Goal: Task Accomplishment & Management: Manage account settings

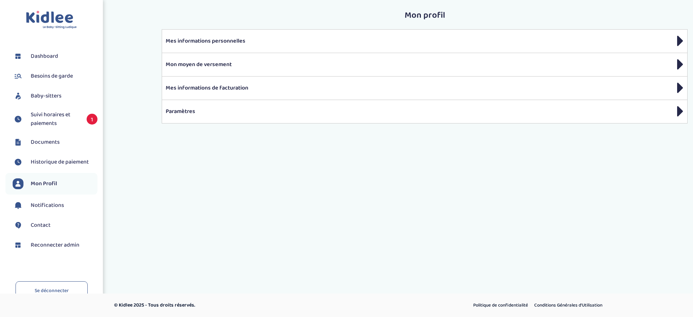
click at [117, 146] on div "Toggle navigation FAQ [PERSON_NAME] Besoins de garde Baby-sitters Suivi horaire…" at bounding box center [346, 126] width 693 height 253
click at [63, 141] on link "Documents" at bounding box center [55, 142] width 85 height 11
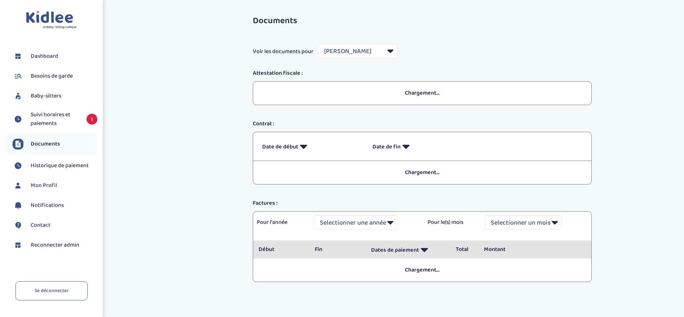
select select "18764"
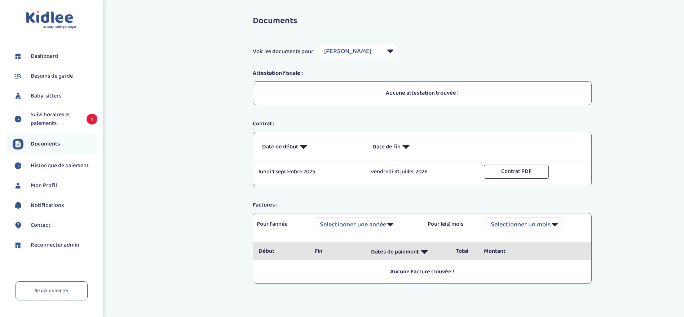
click at [163, 188] on div "Documents Voir les documents pour Filtrer par Baby-sitter OUARGLI Karima Attest…" at bounding box center [422, 157] width 524 height 293
click at [51, 122] on span "Suivi horaires et paiements" at bounding box center [55, 118] width 49 height 17
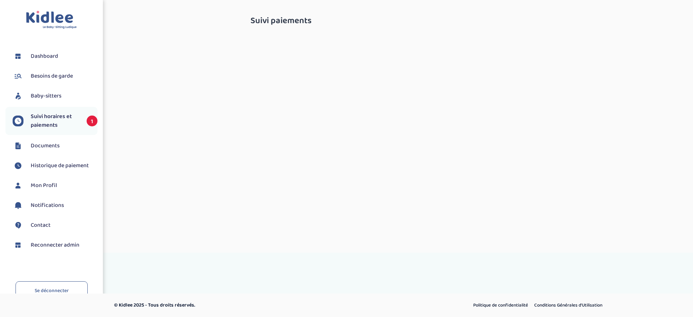
select select "septembre 2025"
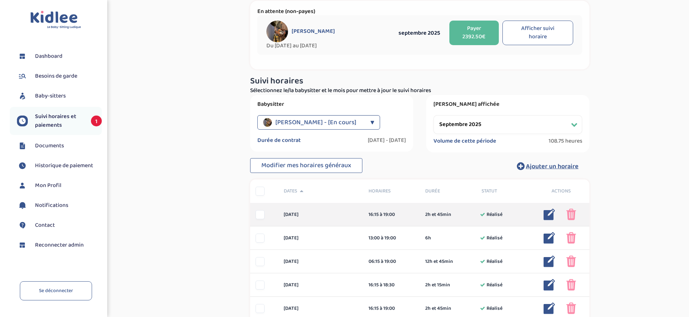
scroll to position [108, 0]
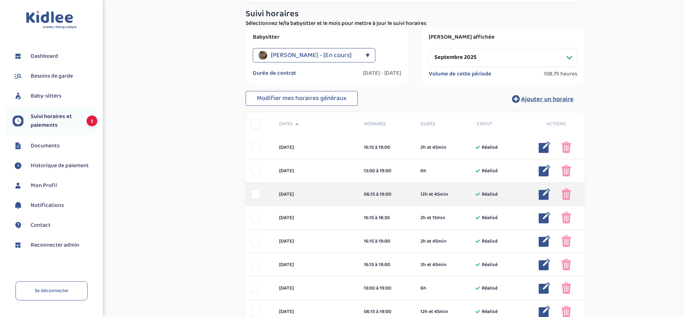
click at [546, 194] on img at bounding box center [545, 194] width 12 height 12
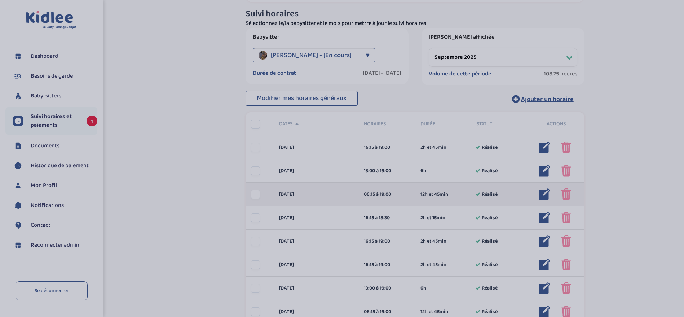
click at [546, 194] on body "Toggle navigation FAQ Bouchayer Pauline Dashboard Besoins de garde Baby-sitters…" at bounding box center [342, 293] width 684 height 802
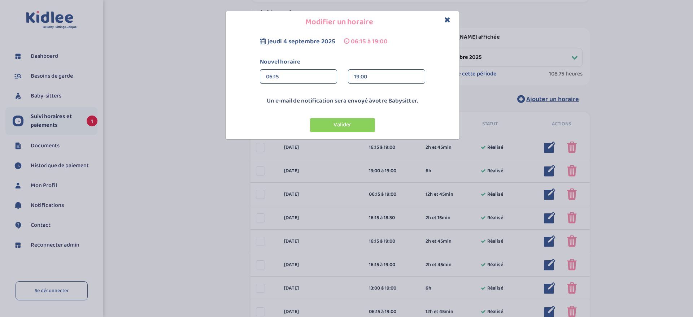
click at [270, 72] on div "06:15" at bounding box center [298, 77] width 65 height 14
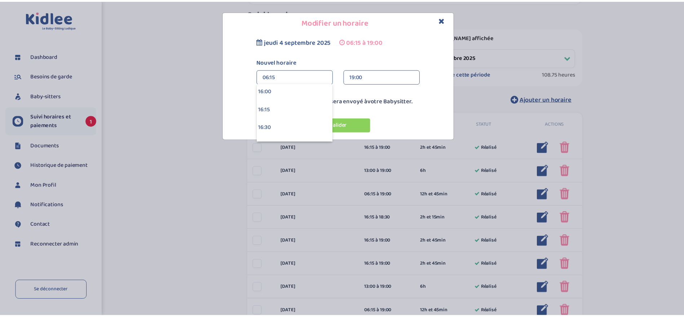
scroll to position [1136, 0]
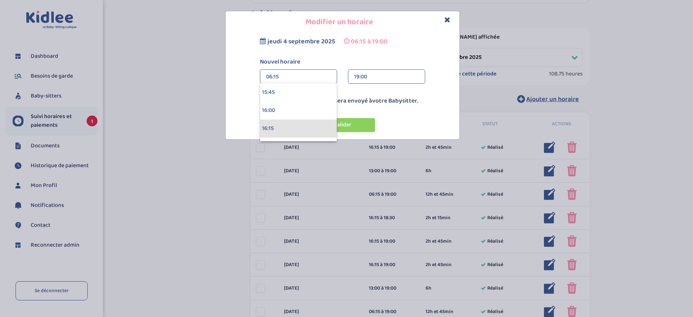
click at [290, 132] on div "16:15" at bounding box center [298, 128] width 76 height 18
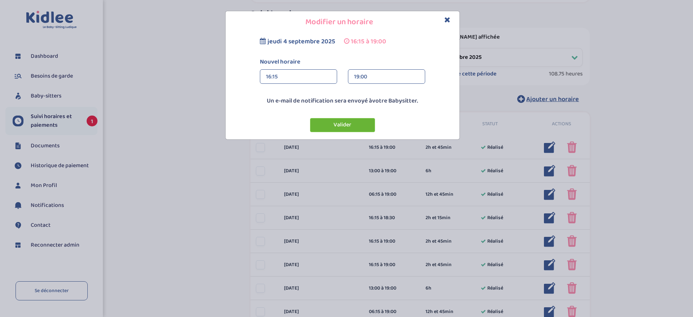
click at [333, 124] on button "Valider" at bounding box center [342, 125] width 65 height 14
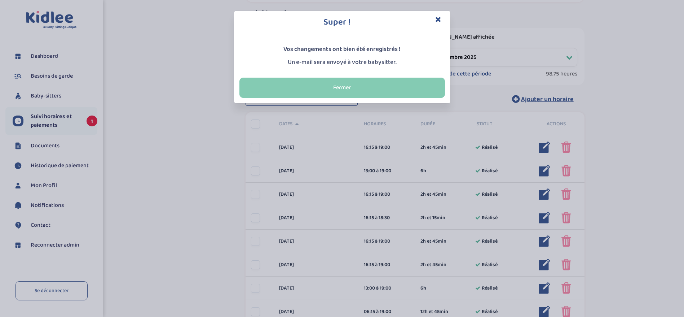
click at [372, 86] on button "Fermer" at bounding box center [343, 88] width 206 height 20
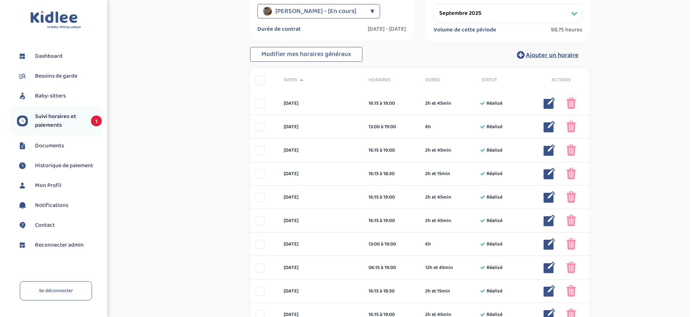
scroll to position [162, 0]
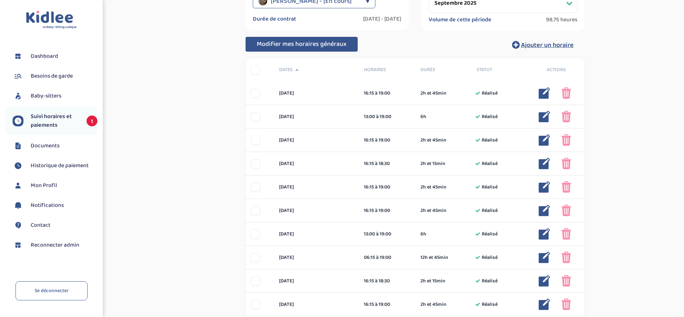
click at [323, 45] on span "Modifier mes horaires généraux" at bounding box center [302, 44] width 90 height 10
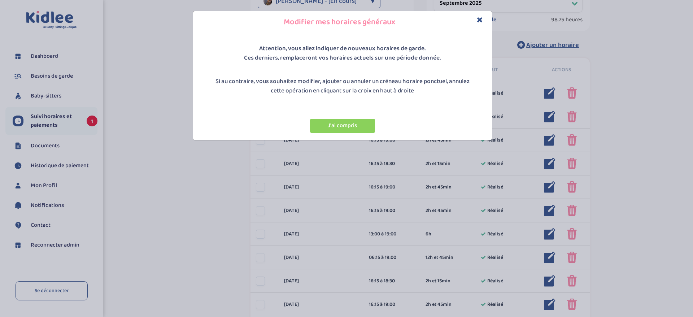
click at [348, 133] on div "J'ai compris" at bounding box center [342, 123] width 263 height 27
click at [347, 127] on button "J'ai compris" at bounding box center [342, 126] width 65 height 14
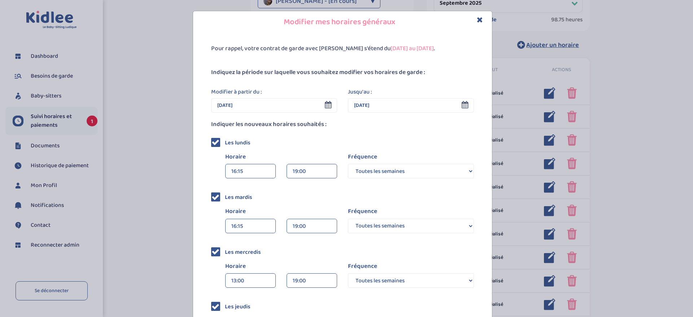
scroll to position [108, 0]
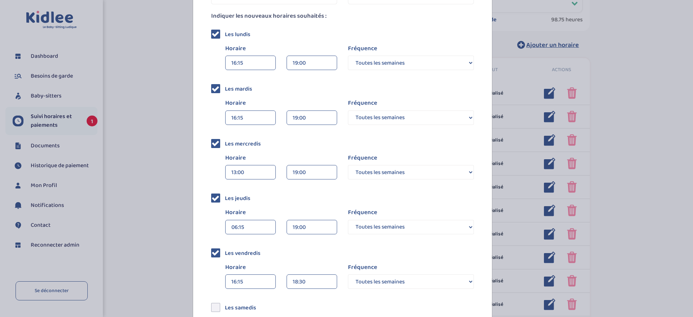
click at [254, 225] on div "06:15" at bounding box center [250, 227] width 38 height 14
click at [242, 275] on div "16:15" at bounding box center [250, 279] width 50 height 18
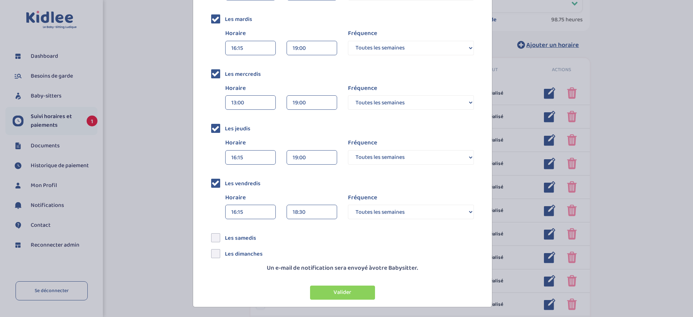
scroll to position [179, 0]
click at [335, 287] on button "Valider" at bounding box center [342, 291] width 65 height 14
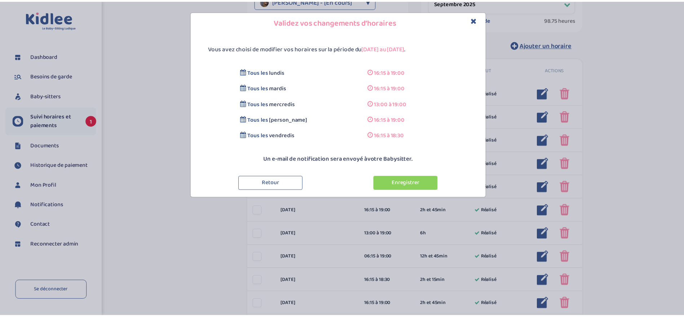
scroll to position [0, 0]
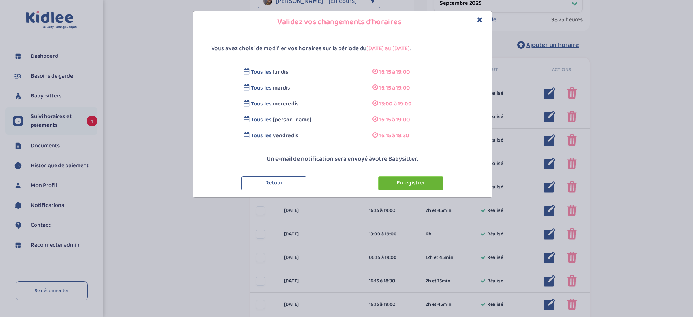
click at [397, 184] on button "Enregistrer" at bounding box center [410, 183] width 65 height 14
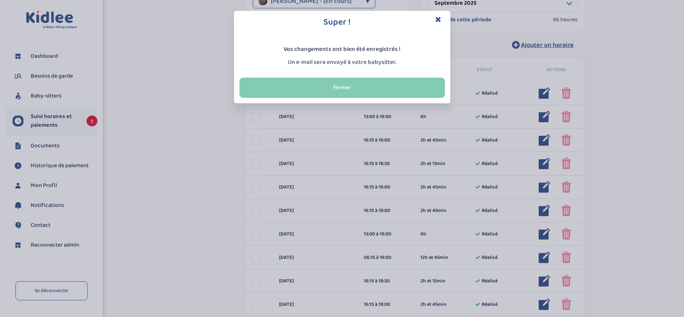
click at [395, 83] on button "Fermer" at bounding box center [343, 88] width 206 height 20
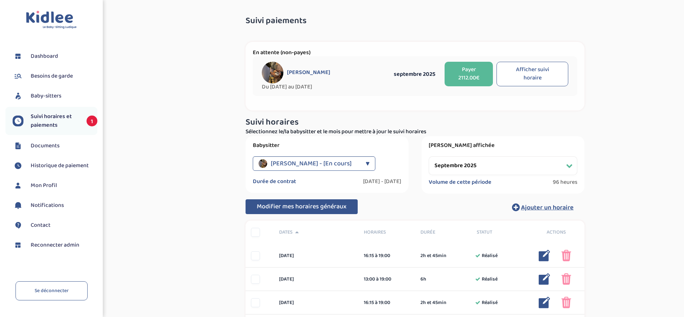
click at [289, 207] on span "Modifier mes horaires généraux" at bounding box center [302, 206] width 90 height 10
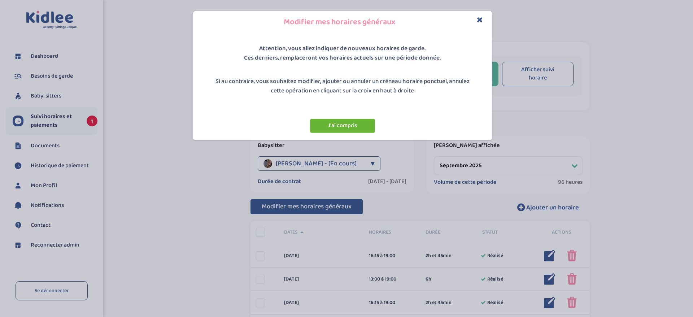
click at [326, 129] on button "J'ai compris" at bounding box center [342, 126] width 65 height 14
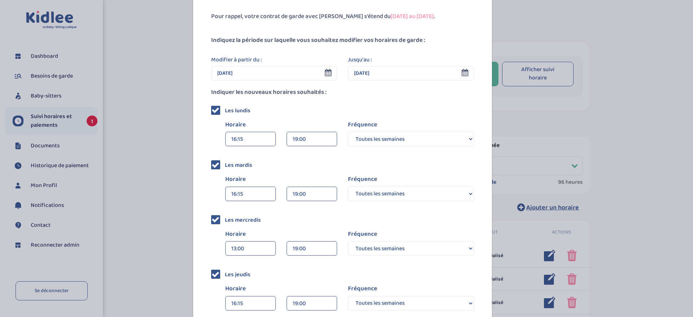
scroll to position [54, 0]
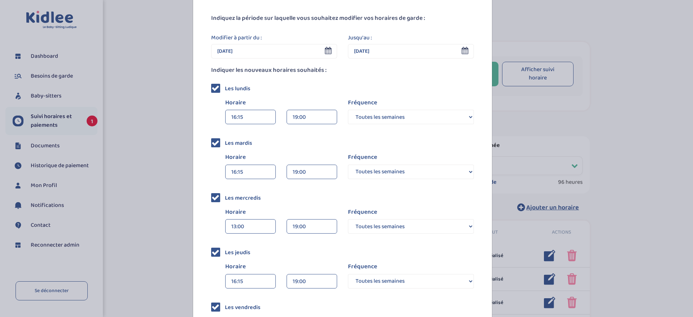
click at [296, 53] on input "30 Sep 2025" at bounding box center [274, 51] width 126 height 14
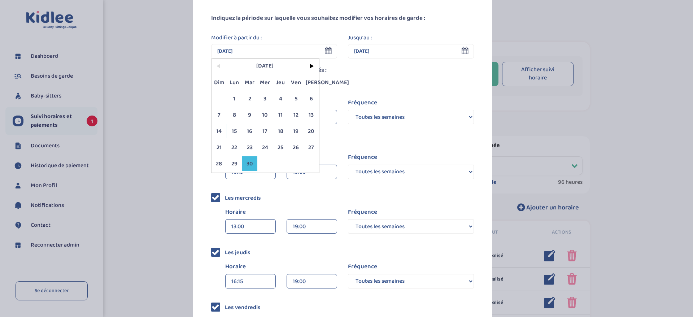
click at [234, 127] on span "15" at bounding box center [235, 131] width 16 height 14
type input "15 Sep 2025"
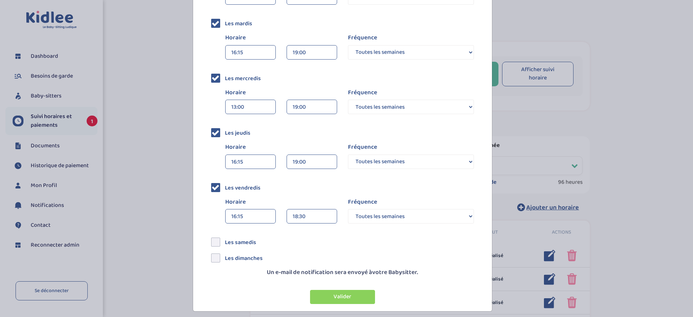
scroll to position [179, 0]
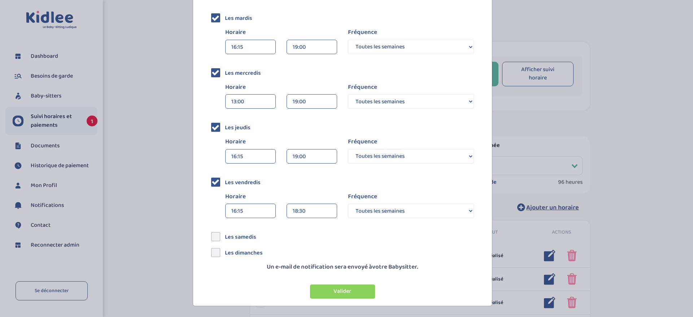
click at [250, 157] on div "16:15" at bounding box center [250, 156] width 38 height 14
click at [239, 203] on div "16:15" at bounding box center [250, 208] width 50 height 18
click at [284, 188] on div "Les vendredis Horaire 16:15 00:00 00:15 00:30 00:45 01:00 01:15 01:30 01:45 18:…" at bounding box center [342, 198] width 263 height 44
click at [344, 298] on button "Valider" at bounding box center [342, 291] width 65 height 14
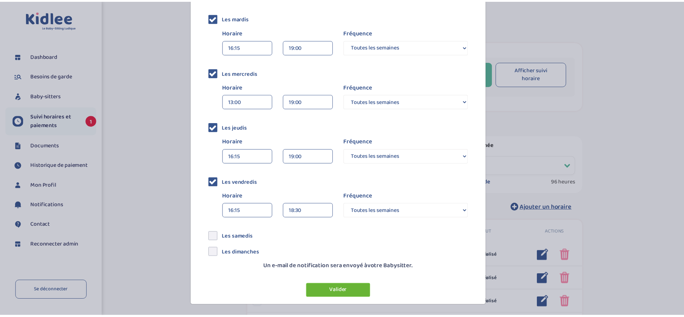
scroll to position [0, 0]
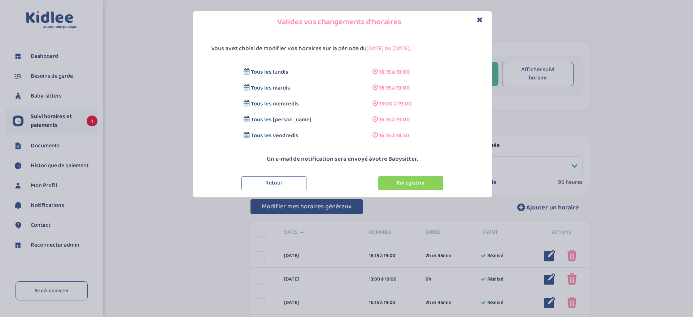
click at [386, 177] on button "Enregistrer" at bounding box center [410, 183] width 65 height 14
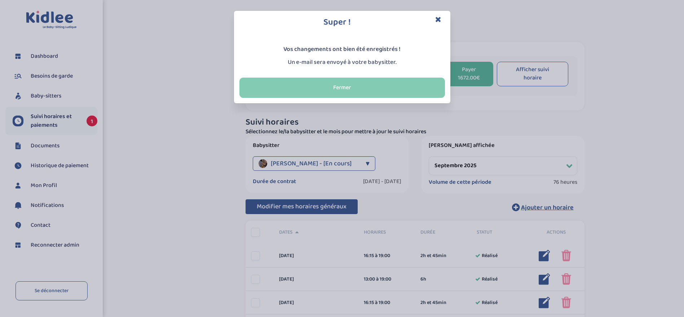
click at [420, 95] on button "Fermer" at bounding box center [343, 88] width 206 height 20
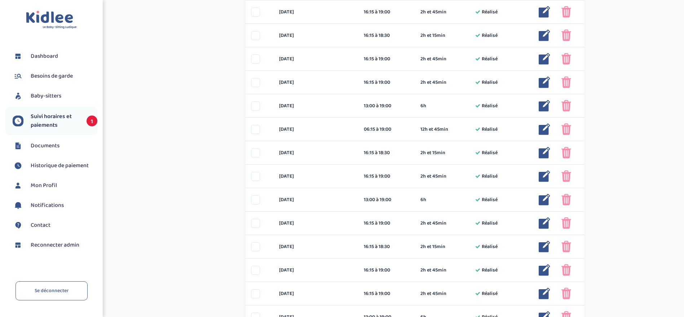
scroll to position [245, 0]
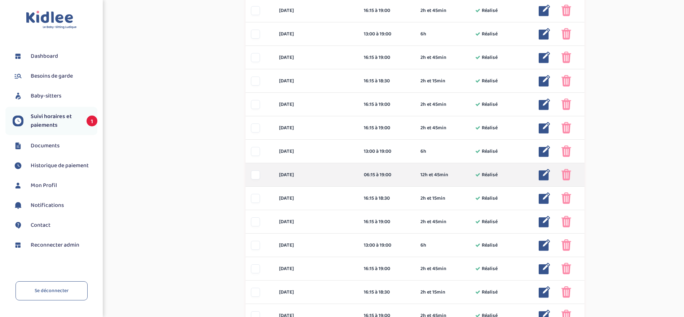
click at [544, 176] on img at bounding box center [545, 175] width 12 height 12
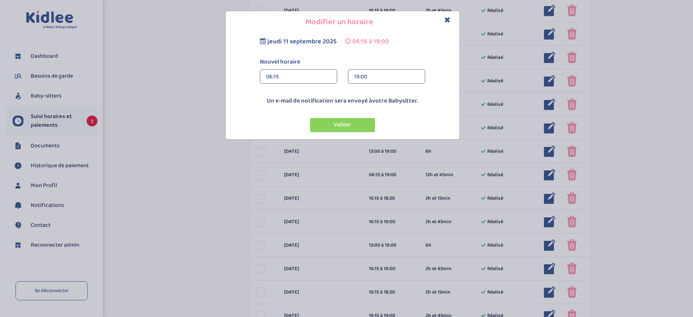
click at [305, 73] on div "06:15" at bounding box center [298, 77] width 65 height 14
click at [285, 126] on div "16:15" at bounding box center [298, 128] width 76 height 18
click at [352, 122] on button "Valider" at bounding box center [342, 125] width 65 height 14
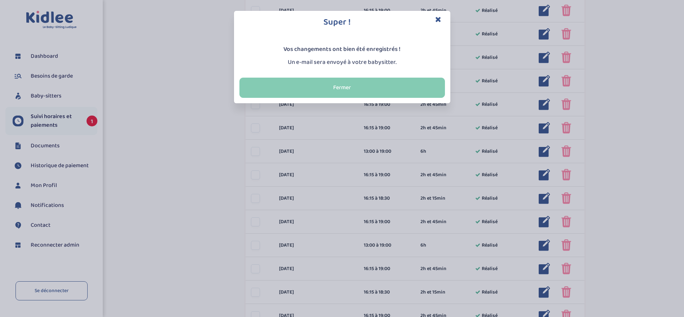
click at [396, 88] on button "Fermer" at bounding box center [343, 88] width 206 height 20
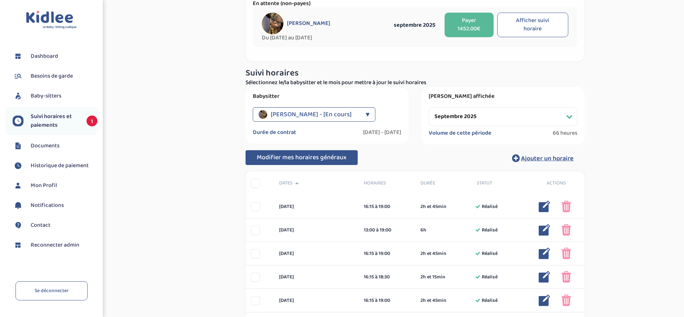
scroll to position [0, 0]
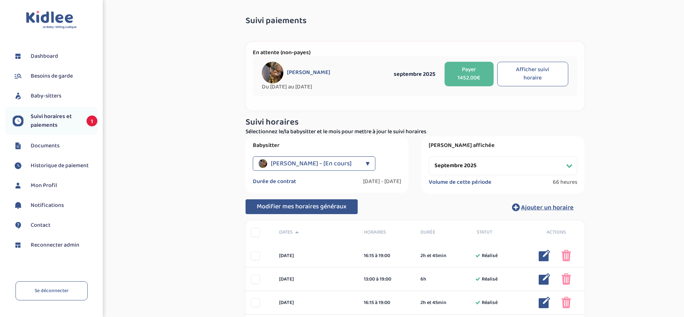
click at [456, 160] on select "Filtrer par mois septembre 2025 octobre 2025 novembre 2025 décembre 2025 janvie…" at bounding box center [503, 165] width 149 height 19
select select "octobre 2025"
click at [429, 156] on select "Filtrer par mois septembre 2025 octobre 2025 novembre 2025 décembre 2025 janvie…" at bounding box center [503, 165] width 149 height 19
click at [69, 239] on li "Reconnecter admin" at bounding box center [51, 245] width 92 height 18
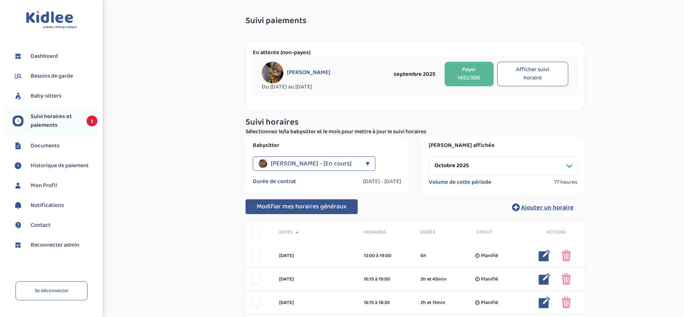
click at [70, 241] on span "Reconnecter admin" at bounding box center [55, 245] width 49 height 9
